Goal: Task Accomplishment & Management: Manage account settings

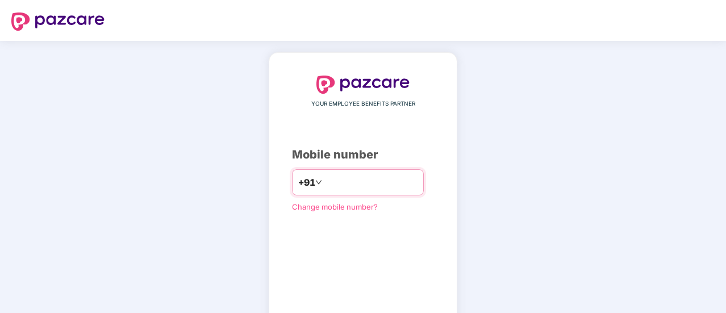
click at [341, 188] on input "number" at bounding box center [370, 182] width 93 height 18
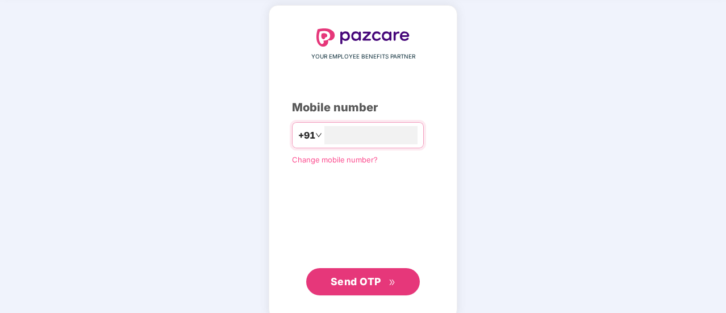
scroll to position [48, 0]
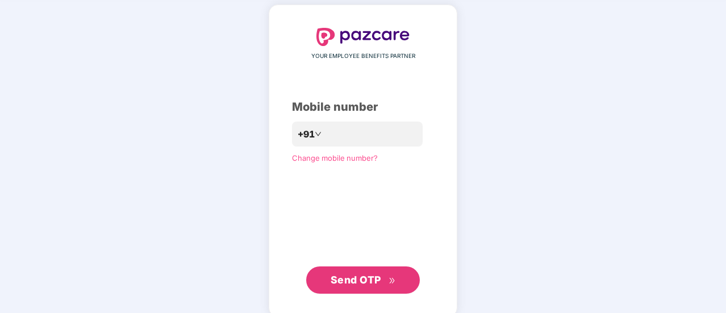
click at [356, 284] on span "Send OTP" at bounding box center [356, 280] width 51 height 12
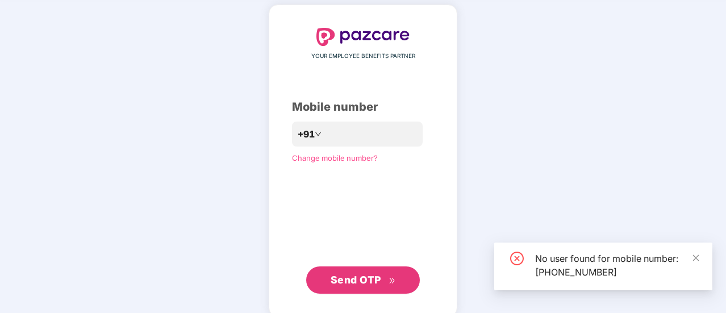
click at [361, 280] on span "Send OTP" at bounding box center [356, 280] width 51 height 12
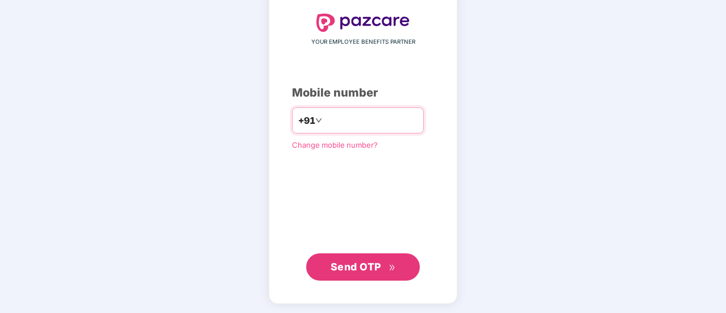
click at [377, 122] on input "**********" at bounding box center [370, 120] width 93 height 18
type input "*"
type input "**********"
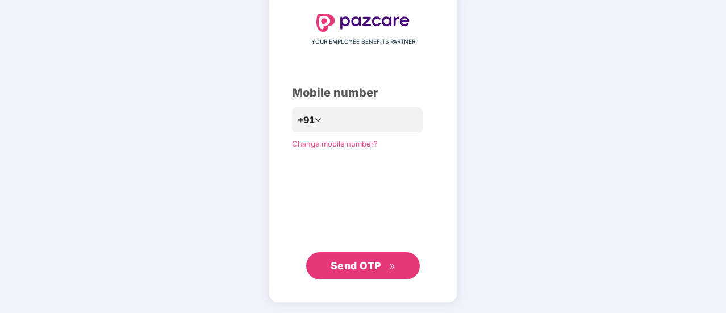
click at [350, 272] on span "Send OTP" at bounding box center [363, 266] width 65 height 16
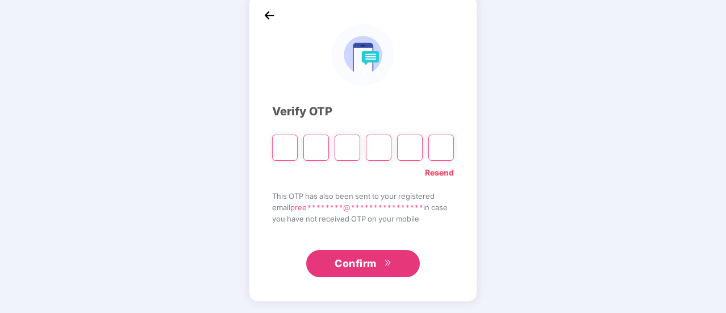
scroll to position [57, 0]
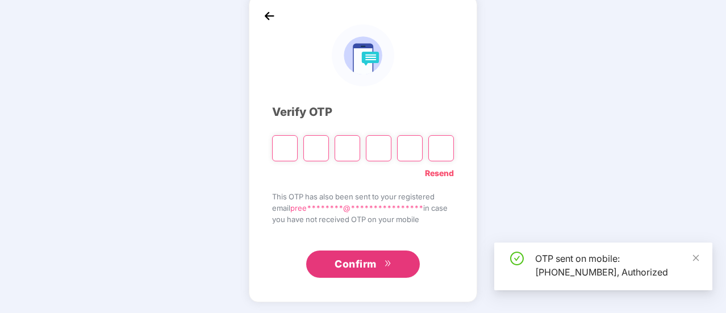
click at [282, 153] on input "Please enter verification code. Digit 1" at bounding box center [285, 148] width 26 height 26
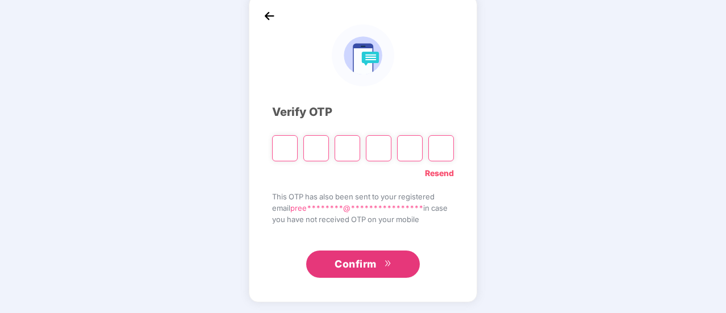
click at [289, 153] on input "Please enter verification code. Digit 1" at bounding box center [285, 148] width 26 height 26
type input "*"
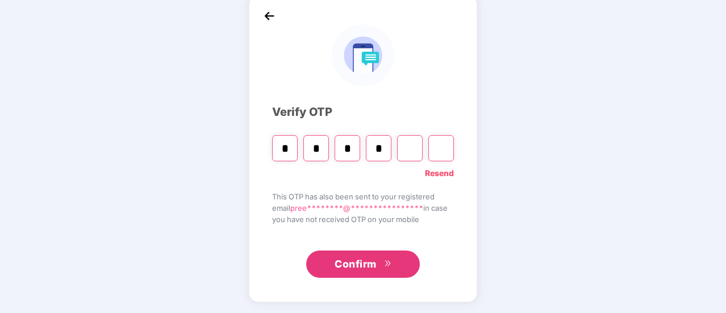
type input "*"
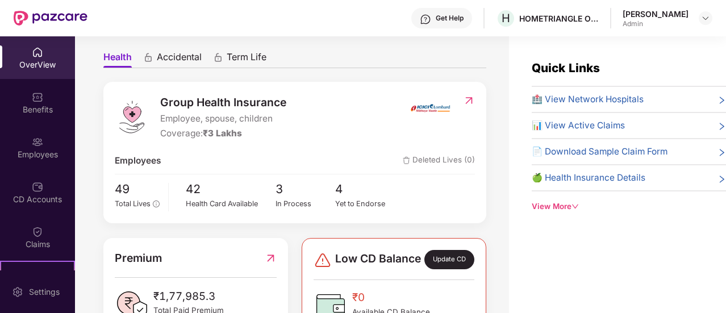
scroll to position [99, 0]
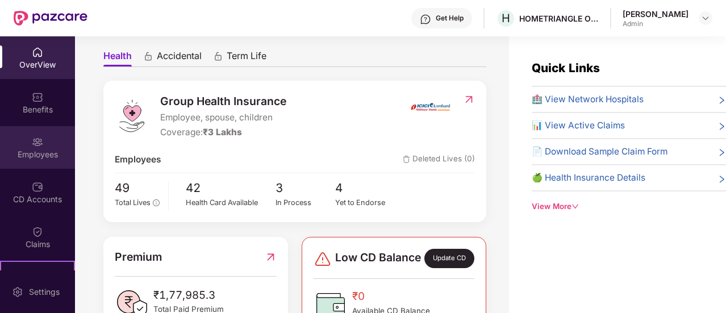
click at [33, 151] on div "Employees" at bounding box center [37, 154] width 75 height 11
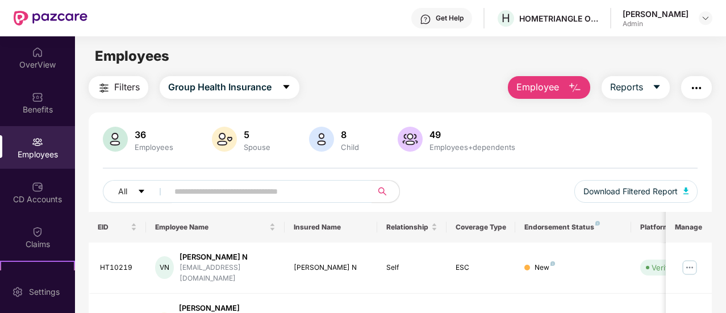
click at [322, 142] on img at bounding box center [321, 139] width 25 height 25
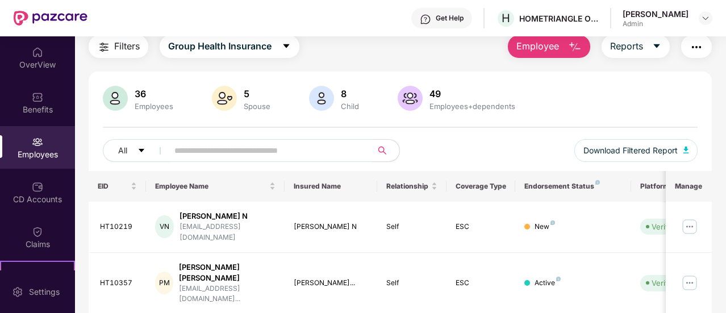
scroll to position [40, 0]
click at [341, 109] on div "Child" at bounding box center [350, 106] width 23 height 9
click at [233, 106] on img at bounding box center [224, 98] width 25 height 25
click at [230, 101] on img at bounding box center [224, 98] width 25 height 25
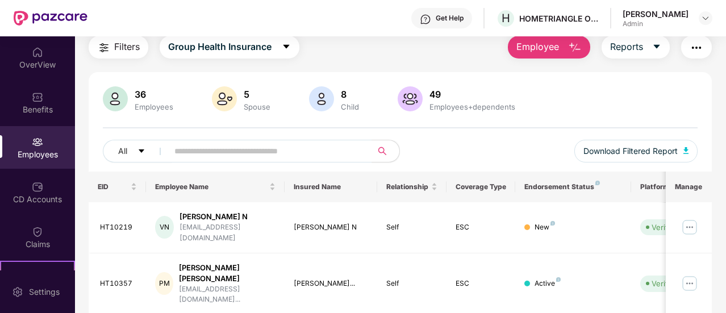
click at [230, 101] on img at bounding box center [224, 98] width 25 height 25
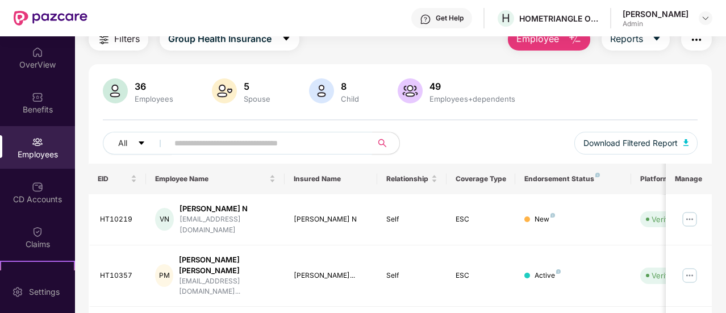
click at [239, 145] on input "text" at bounding box center [265, 143] width 182 height 17
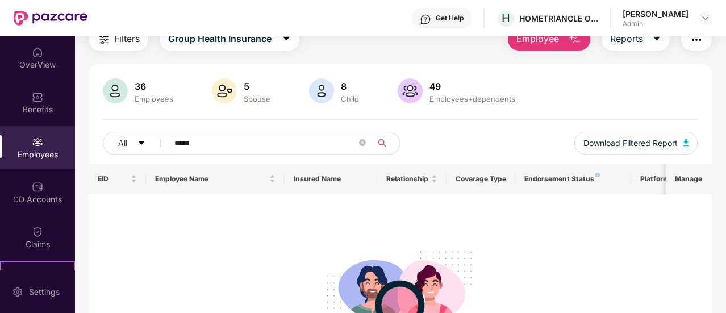
click at [387, 147] on icon "search" at bounding box center [382, 143] width 9 height 9
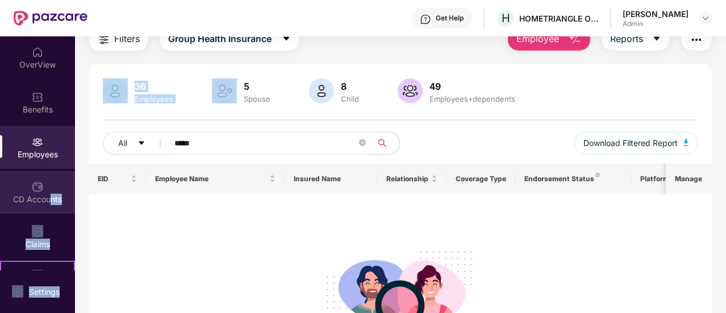
drag, startPoint x: 241, startPoint y: 90, endPoint x: 46, endPoint y: 198, distance: 222.5
click at [46, 198] on div "OverView Benefits Employees CD Accounts Claims Stepathon New Challenge Endorsem…" at bounding box center [363, 174] width 726 height 277
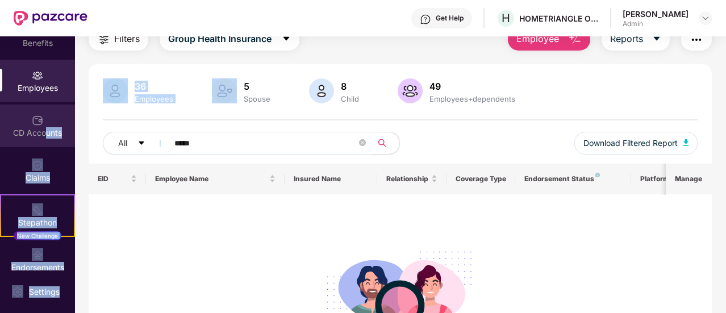
scroll to position [68, 0]
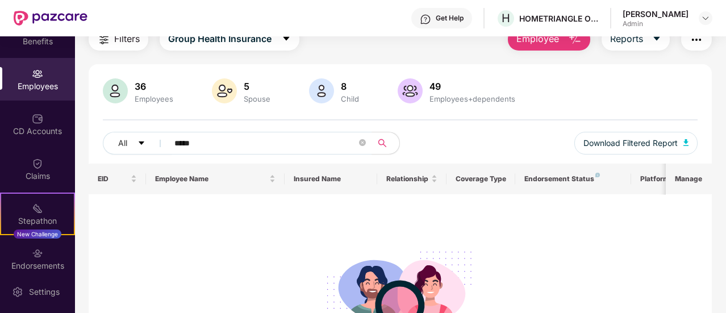
click at [157, 284] on div at bounding box center [401, 294] width 606 height 115
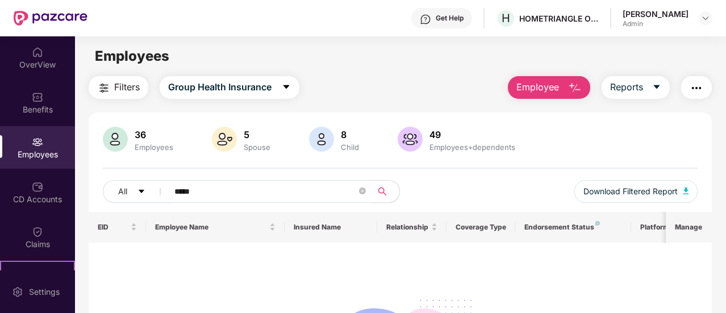
scroll to position [1, 0]
click at [234, 147] on img at bounding box center [224, 138] width 25 height 25
click at [144, 189] on icon "caret-down" at bounding box center [141, 191] width 8 height 8
click at [341, 147] on div "Child" at bounding box center [350, 146] width 23 height 9
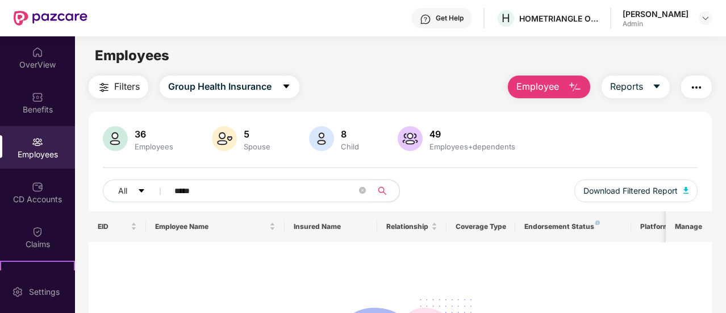
click at [224, 139] on img at bounding box center [224, 138] width 25 height 25
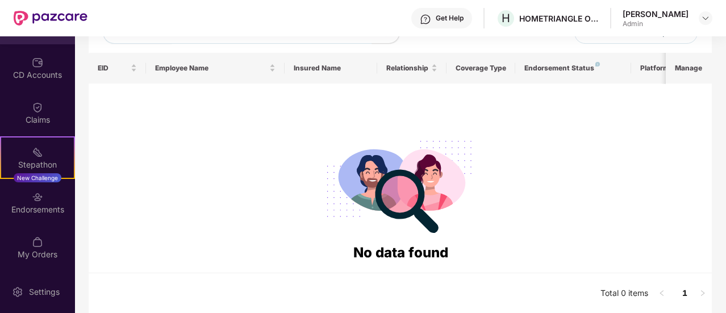
scroll to position [0, 0]
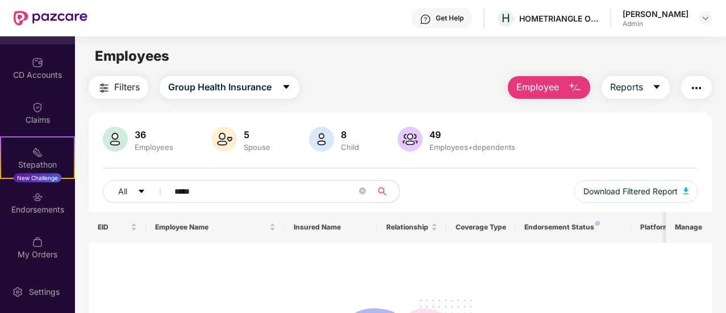
click at [259, 196] on input "*****" at bounding box center [265, 191] width 182 height 17
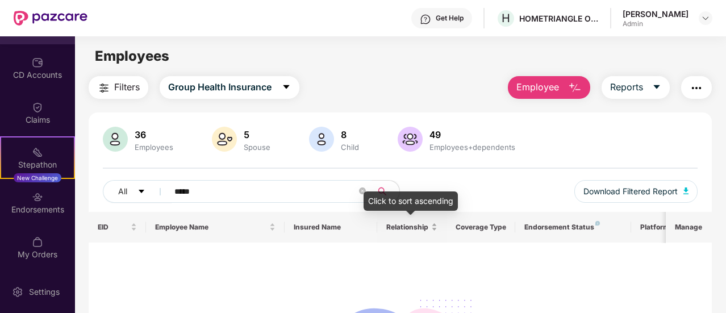
click at [414, 230] on span "Relationship" at bounding box center [407, 227] width 43 height 9
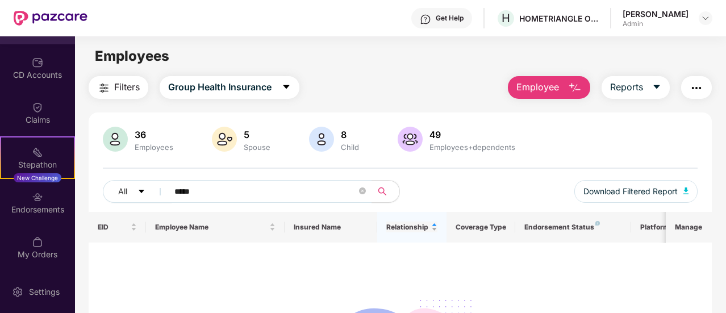
click at [434, 231] on div "Relationship" at bounding box center [411, 227] width 51 height 11
click at [334, 234] on th "Insured Name" at bounding box center [331, 227] width 93 height 31
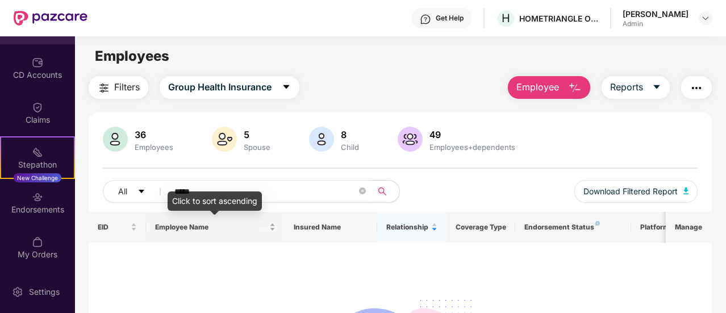
click at [206, 231] on span "Employee Name" at bounding box center [211, 227] width 112 height 9
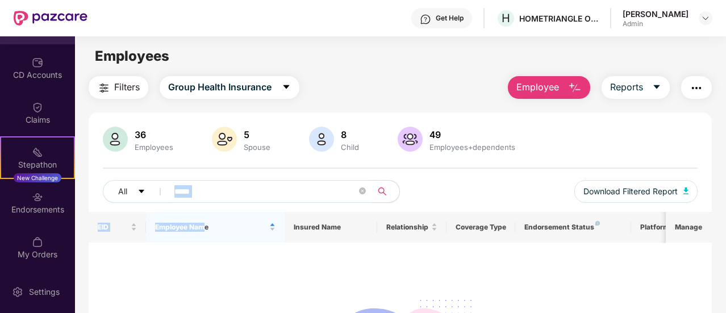
drag, startPoint x: 206, startPoint y: 231, endPoint x: 237, endPoint y: 196, distance: 46.7
click at [237, 196] on div "36 Employees 5 Spouse 8 Child [DEMOGRAPHIC_DATA] Employees+dependents All *****…" at bounding box center [400, 292] width 623 height 361
click at [237, 196] on input "*****" at bounding box center [265, 191] width 182 height 17
type input "*"
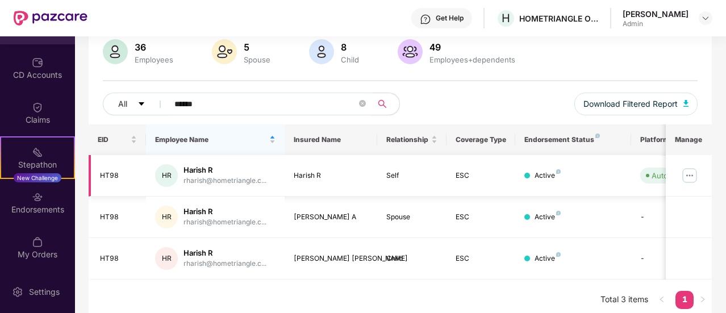
scroll to position [92, 0]
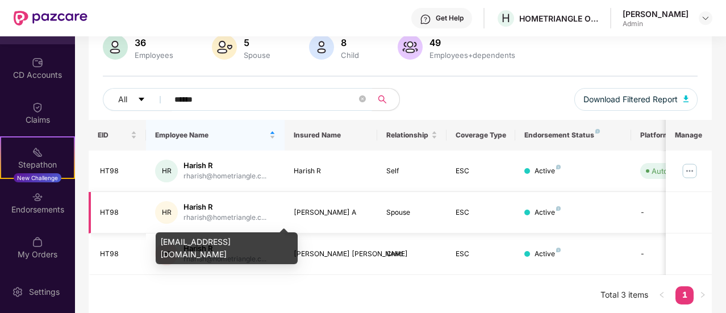
type input "******"
click at [190, 214] on div "rharish@hometriangle.c..." at bounding box center [225, 217] width 83 height 11
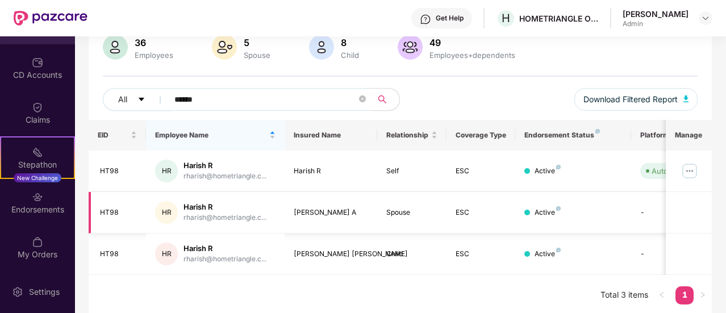
click at [166, 216] on div "HR" at bounding box center [166, 212] width 23 height 23
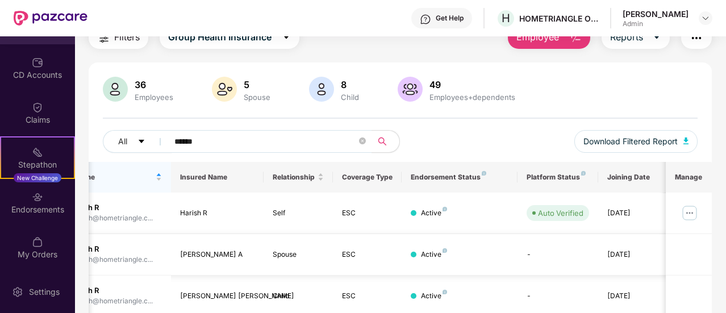
scroll to position [93, 0]
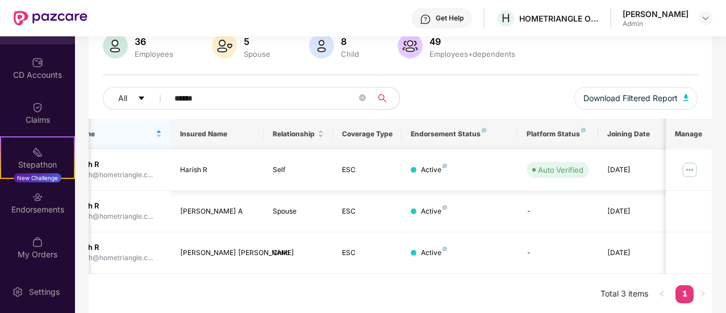
click at [689, 166] on img at bounding box center [690, 170] width 18 height 18
click at [519, 261] on td "-" at bounding box center [558, 252] width 81 height 41
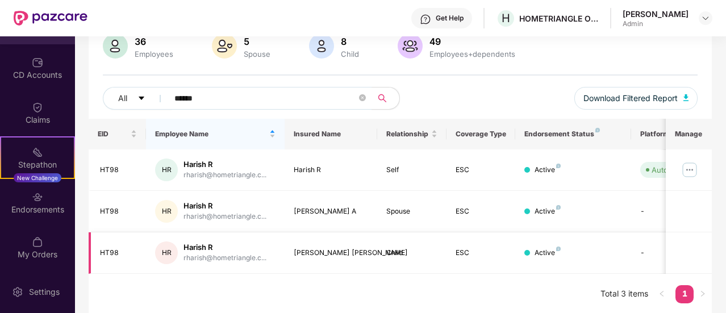
scroll to position [0, 114]
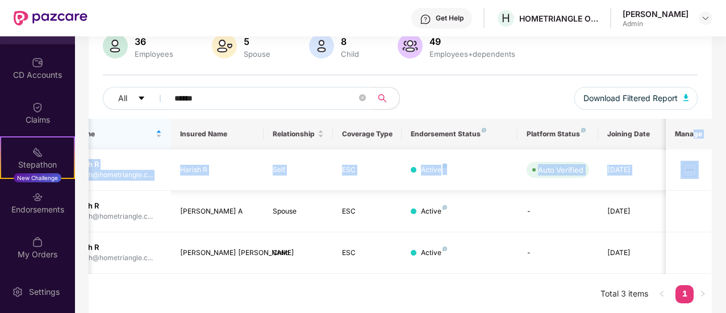
drag, startPoint x: 695, startPoint y: 134, endPoint x: 689, endPoint y: 166, distance: 33.1
click at [689, 166] on table "EID Employee Name Insured Name Relationship Coverage Type Endorsement Status Pl…" at bounding box center [344, 196] width 739 height 155
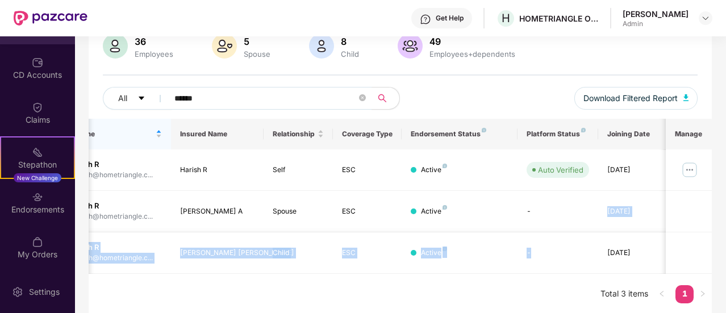
drag, startPoint x: 578, startPoint y: 210, endPoint x: 567, endPoint y: 264, distance: 55.2
click at [567, 264] on tbody "HT98 HR Harish R rharish@hometriangle.c... Harish R Self ESC Active Auto Verifi…" at bounding box center [344, 211] width 739 height 124
click at [567, 264] on td "-" at bounding box center [558, 252] width 81 height 41
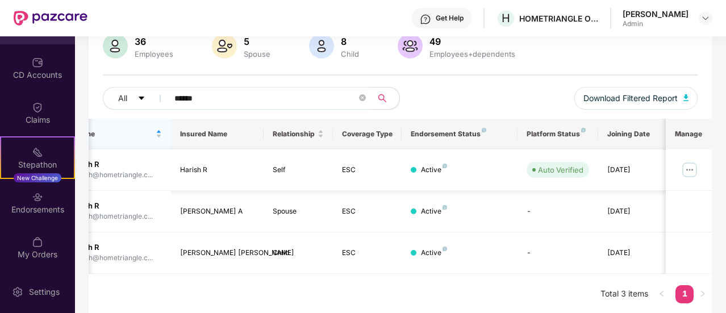
click at [689, 170] on img at bounding box center [690, 170] width 18 height 18
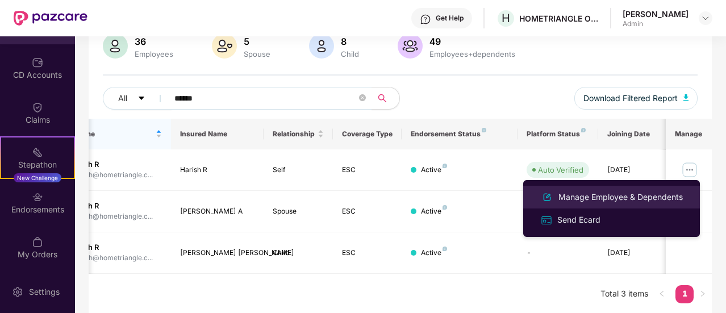
click at [643, 198] on div "Manage Employee & Dependents" at bounding box center [620, 197] width 129 height 12
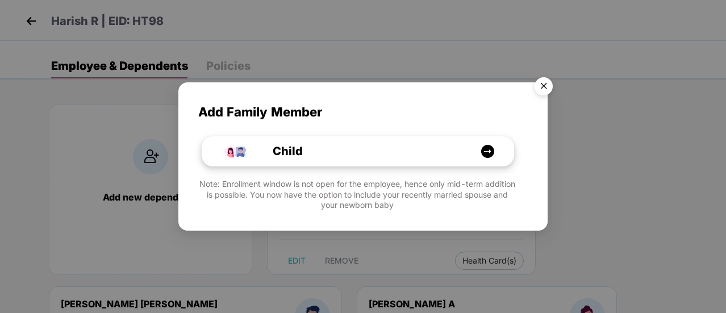
click at [492, 153] on img at bounding box center [488, 151] width 14 height 14
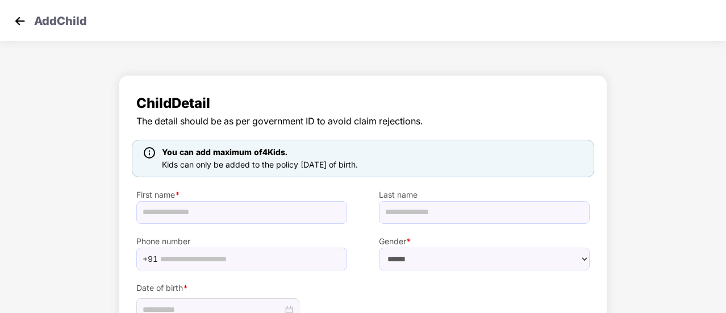
scroll to position [96, 0]
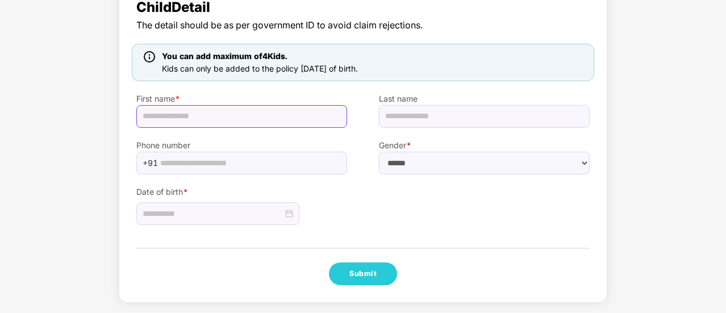
click at [190, 118] on input "text" at bounding box center [241, 116] width 211 height 23
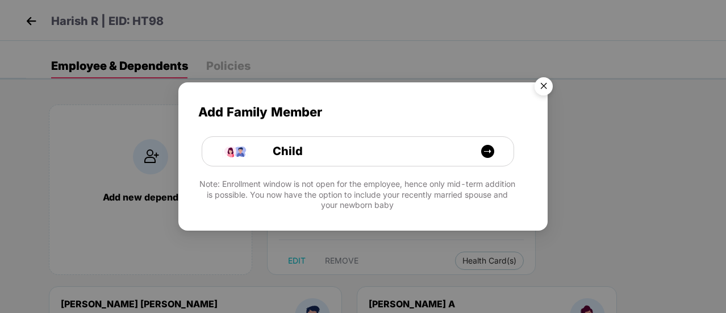
click at [543, 85] on img "Close" at bounding box center [544, 88] width 32 height 32
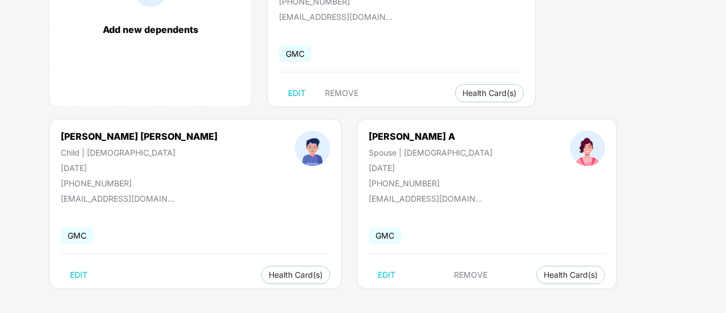
scroll to position [172, 0]
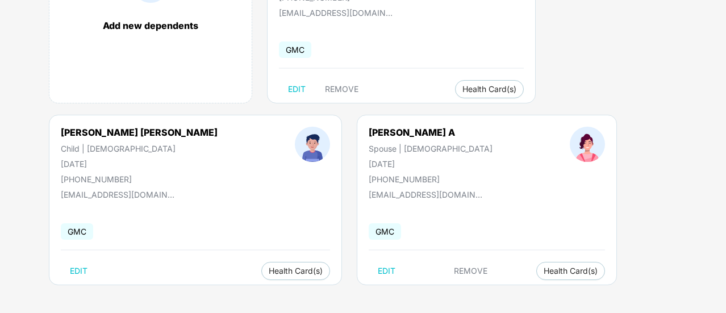
click at [357, 211] on div "[PERSON_NAME] A Spouse | [DEMOGRAPHIC_DATA] [DATE] [PHONE_NUMBER] [EMAIL_ADDRES…" at bounding box center [487, 200] width 260 height 170
click at [369, 270] on button "EDIT" at bounding box center [387, 271] width 36 height 18
select select "******"
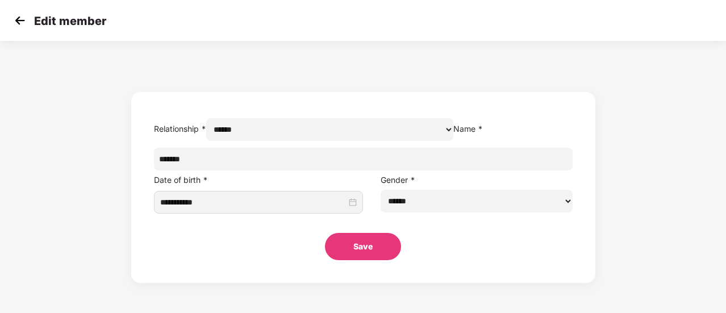
scroll to position [0, 0]
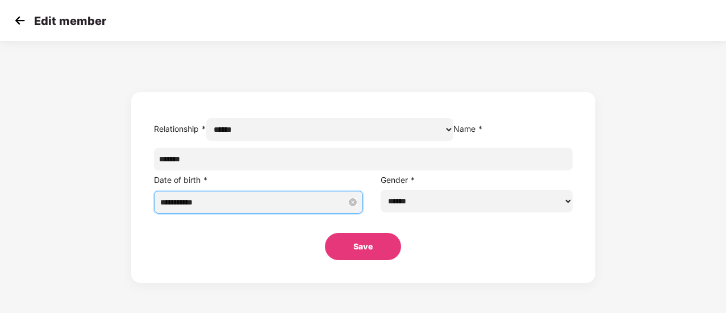
click at [293, 209] on input "**********" at bounding box center [253, 202] width 187 height 12
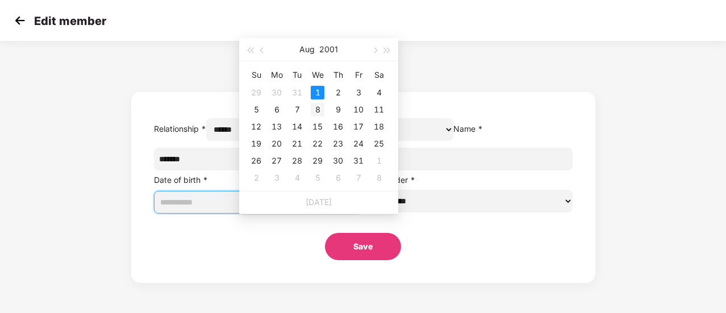
click at [322, 107] on div "8" at bounding box center [318, 110] width 14 height 14
click at [297, 209] on input "**********" at bounding box center [253, 202] width 187 height 12
click at [386, 49] on span "button" at bounding box center [388, 51] width 6 height 6
click at [257, 49] on button "button" at bounding box center [262, 49] width 12 height 23
click at [352, 212] on div "**********" at bounding box center [258, 202] width 197 height 19
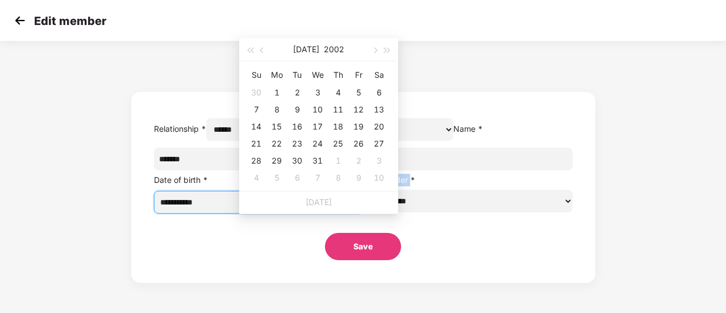
click at [352, 212] on div "**********" at bounding box center [258, 202] width 197 height 19
click at [252, 52] on span "button" at bounding box center [250, 51] width 6 height 6
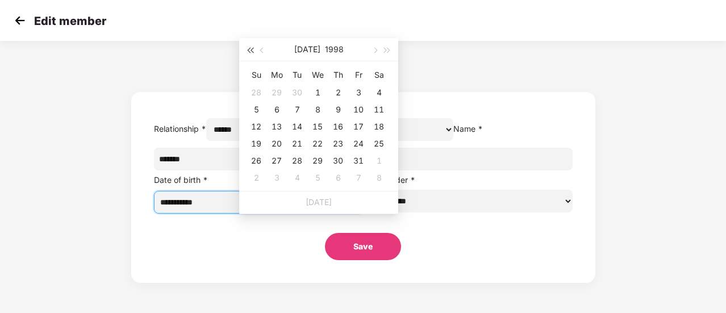
click at [252, 52] on span "button" at bounding box center [250, 51] width 6 height 6
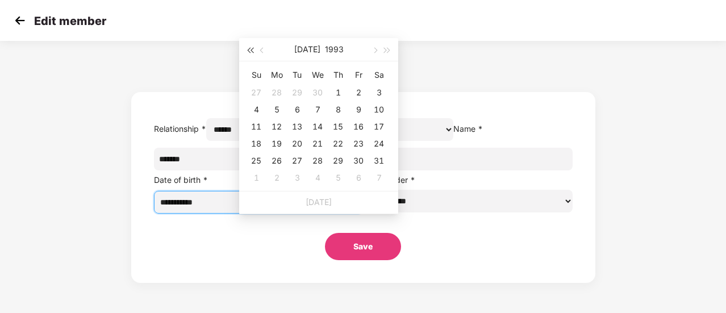
click at [252, 52] on span "button" at bounding box center [250, 51] width 6 height 6
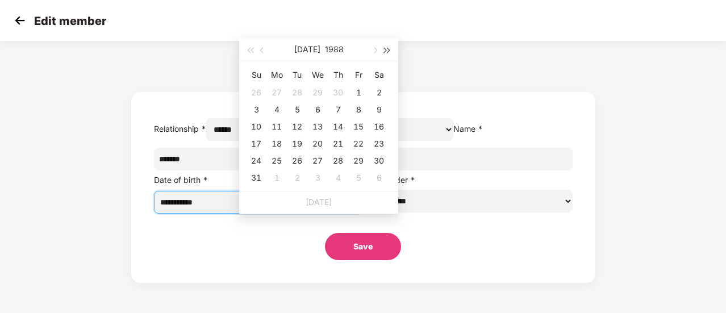
click at [382, 51] on button "button" at bounding box center [387, 49] width 12 height 23
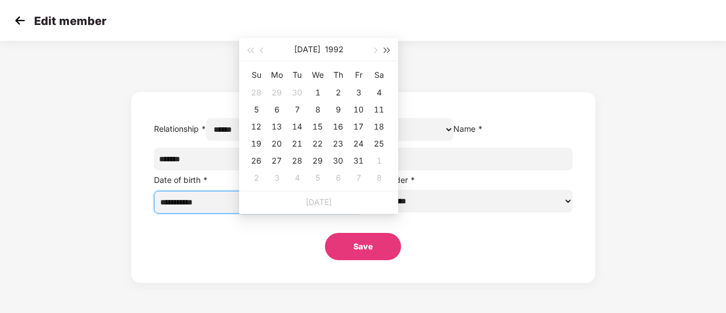
click at [382, 51] on button "button" at bounding box center [387, 49] width 12 height 23
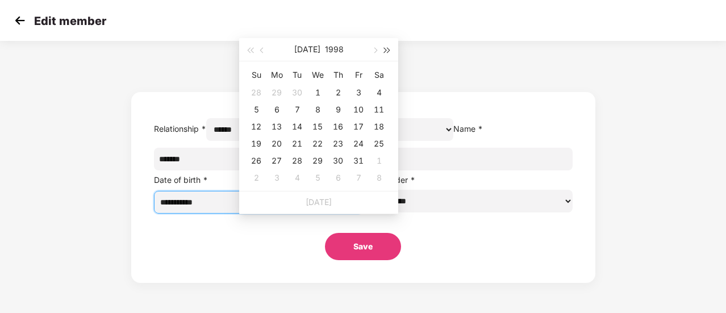
click at [382, 51] on button "button" at bounding box center [387, 49] width 12 height 23
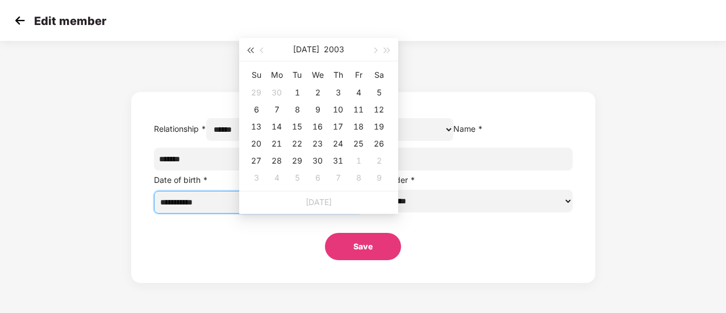
click at [250, 53] on button "button" at bounding box center [250, 49] width 12 height 23
click at [264, 52] on button "button" at bounding box center [262, 49] width 12 height 23
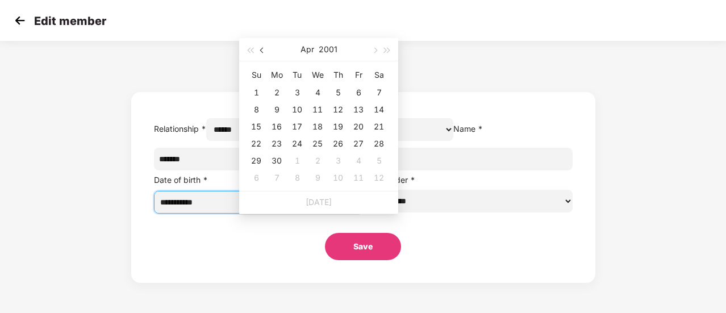
click at [264, 52] on button "button" at bounding box center [262, 49] width 12 height 23
type input "**********"
click at [278, 110] on div "8" at bounding box center [277, 110] width 14 height 14
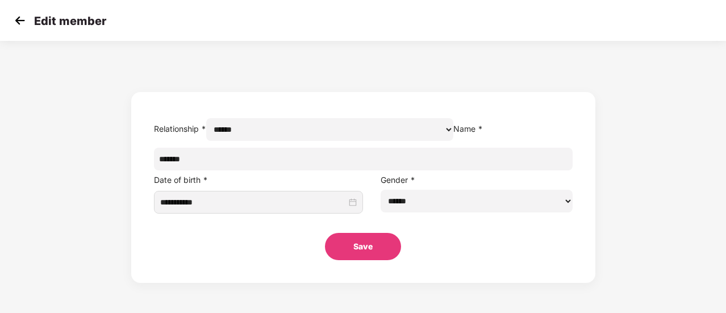
click at [334, 260] on button "Save" at bounding box center [363, 246] width 76 height 27
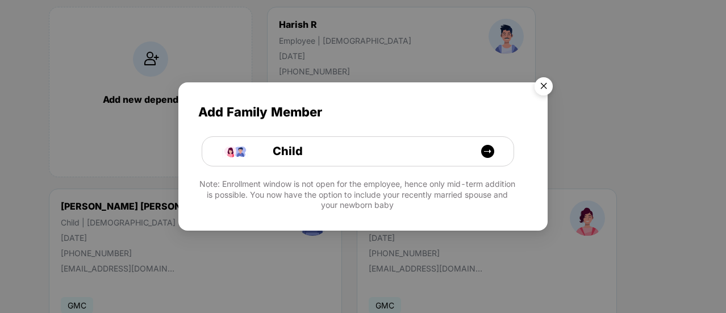
scroll to position [98, 0]
click at [541, 83] on img "Close" at bounding box center [544, 88] width 32 height 32
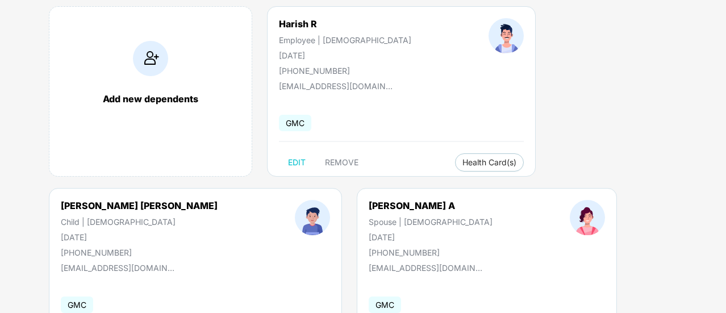
scroll to position [172, 0]
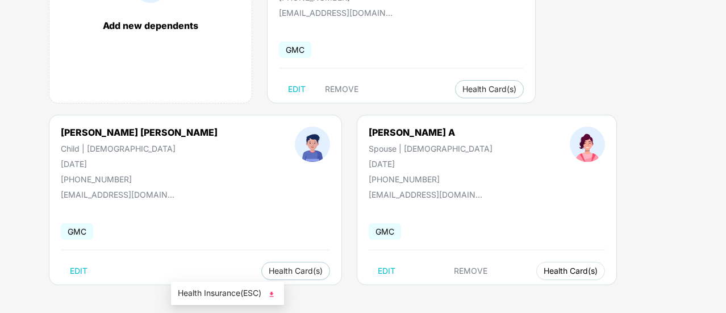
click at [544, 273] on span "Health Card(s)" at bounding box center [571, 271] width 54 height 6
click at [339, 226] on div "Add new dependents Harish R Employee | [DEMOGRAPHIC_DATA] [DATE] [PHONE_NUMBER]…" at bounding box center [376, 115] width 700 height 398
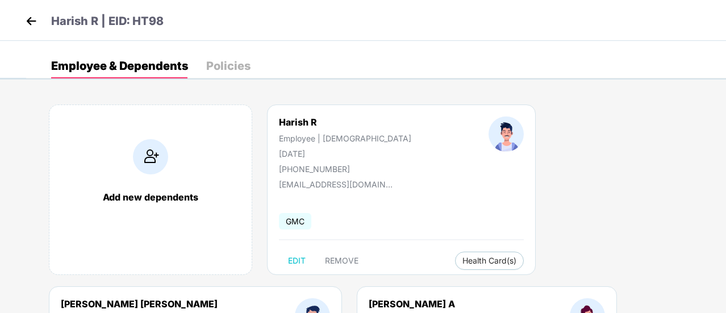
click at [32, 24] on img at bounding box center [31, 20] width 17 height 17
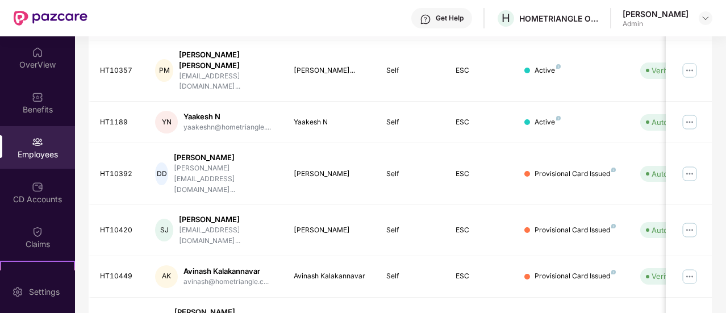
scroll to position [382, 0]
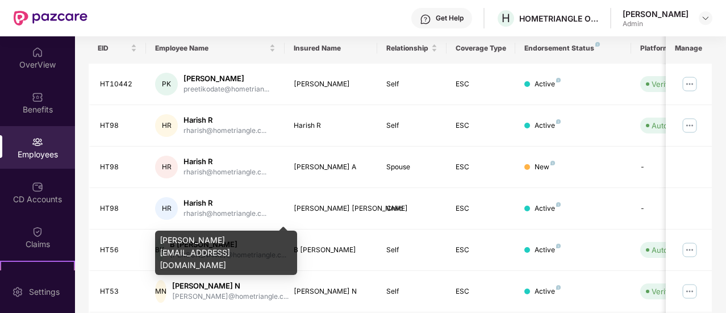
scroll to position [176, 0]
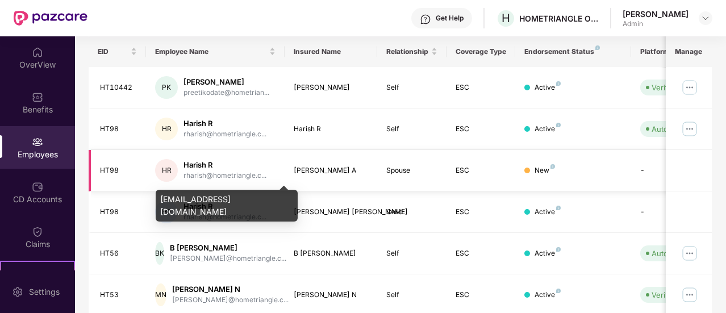
click at [199, 174] on div "rharish@hometriangle.c..." at bounding box center [225, 175] width 83 height 11
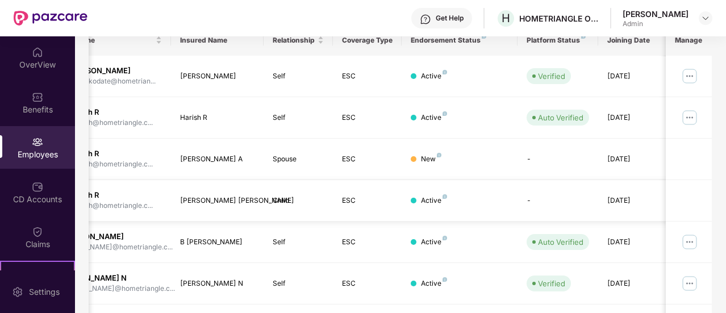
scroll to position [0, 0]
